Goal: Entertainment & Leisure: Browse casually

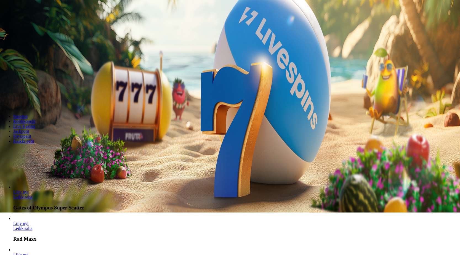
scroll to position [83, 0]
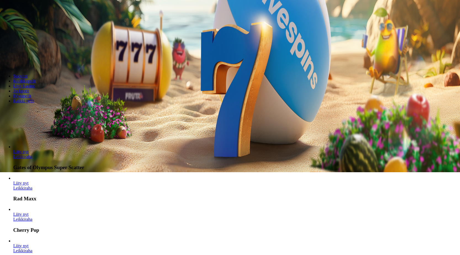
click at [32, 154] on link "Leikkiraha" at bounding box center [22, 156] width 19 height 5
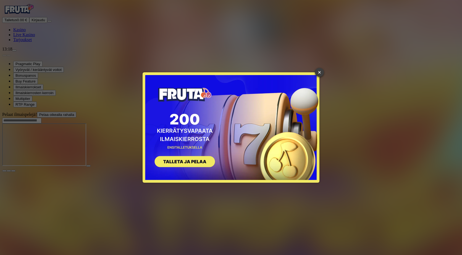
click at [317, 69] on link "×" at bounding box center [319, 72] width 9 height 9
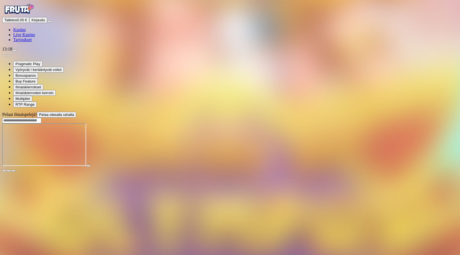
scroll to position [62, 0]
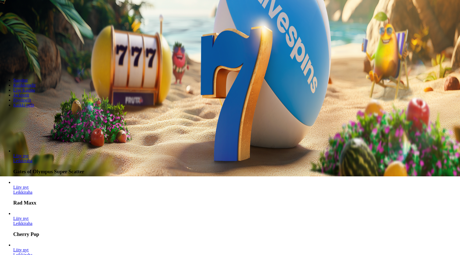
scroll to position [110, 0]
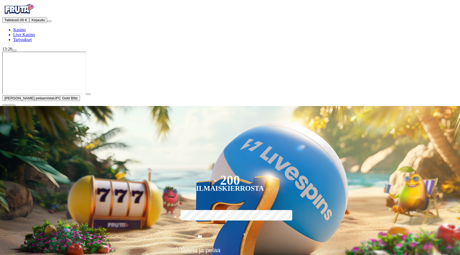
click at [4, 105] on span "close icon" at bounding box center [4, 105] width 0 height 0
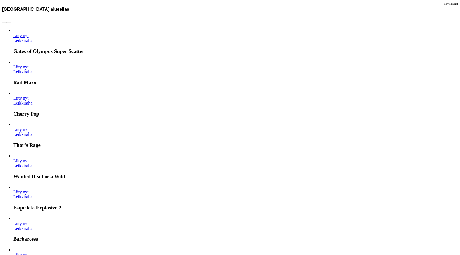
scroll to position [276, 0]
